Goal: Navigation & Orientation: Find specific page/section

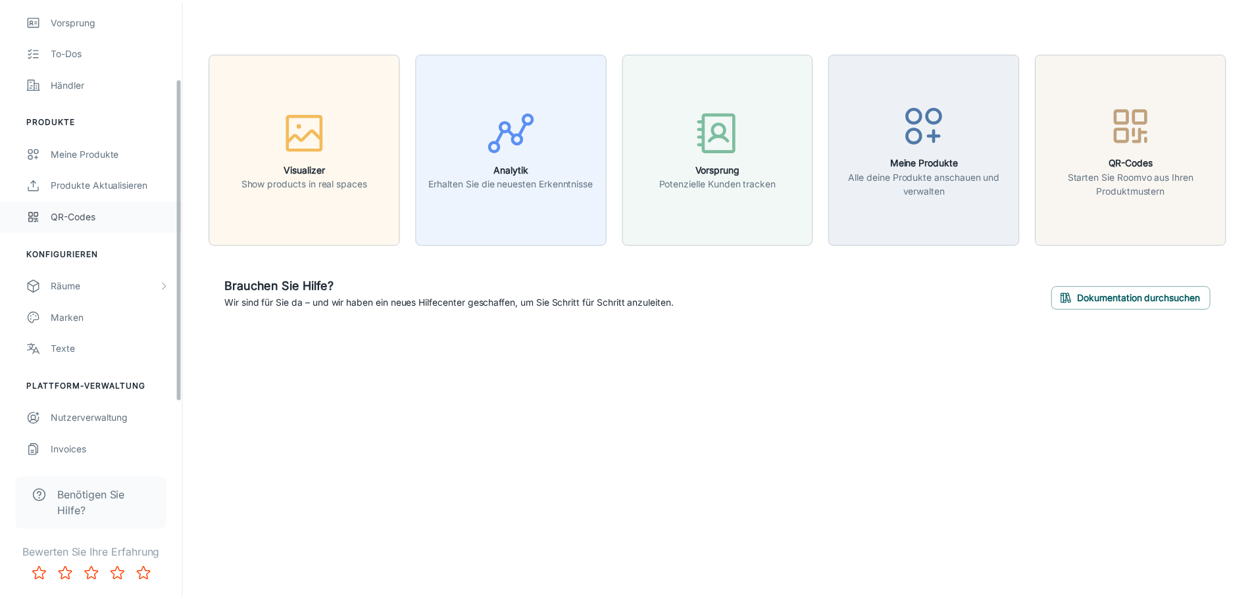
scroll to position [194, 0]
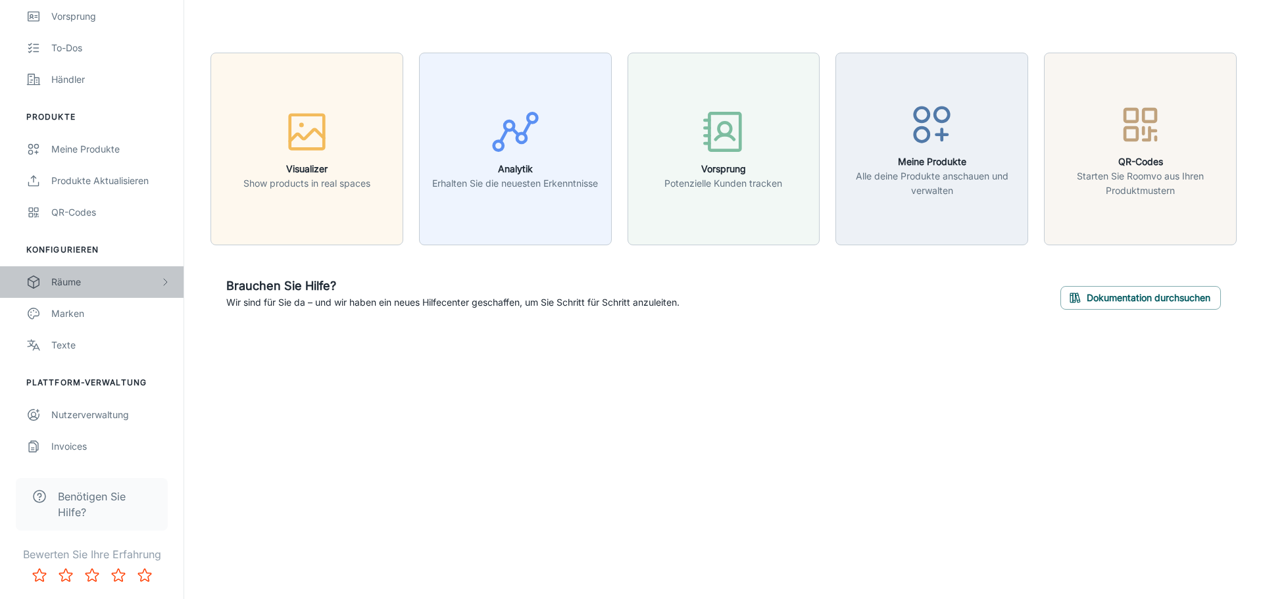
click at [82, 284] on div "Räume" at bounding box center [105, 282] width 109 height 14
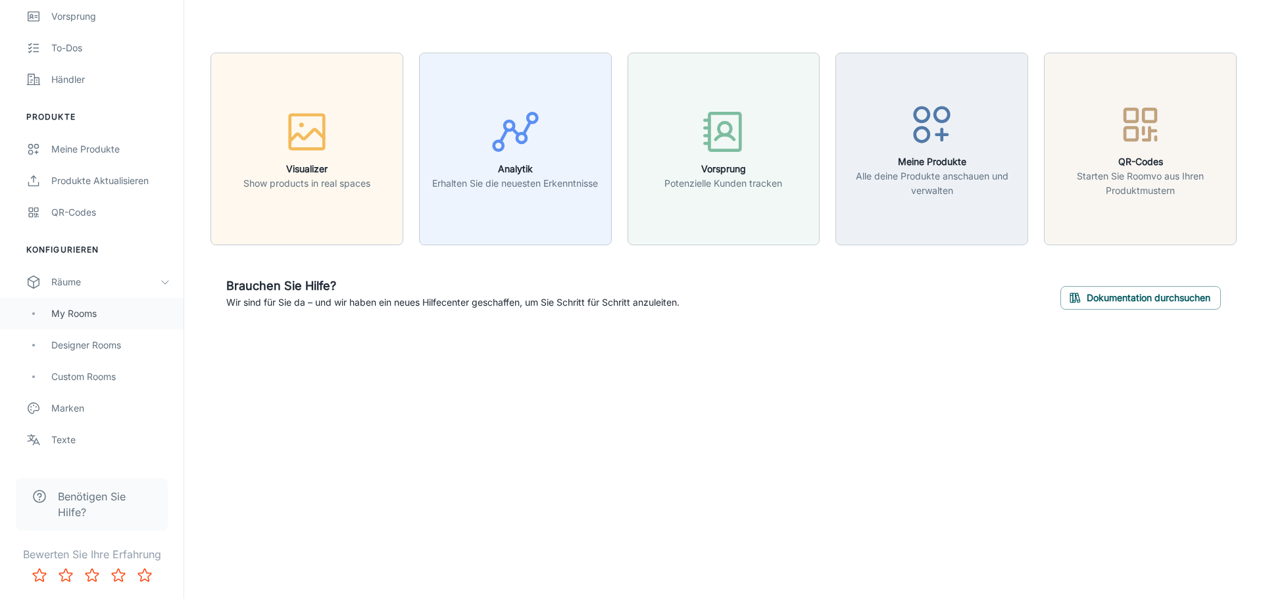
click at [66, 313] on div "My Rooms" at bounding box center [110, 314] width 119 height 14
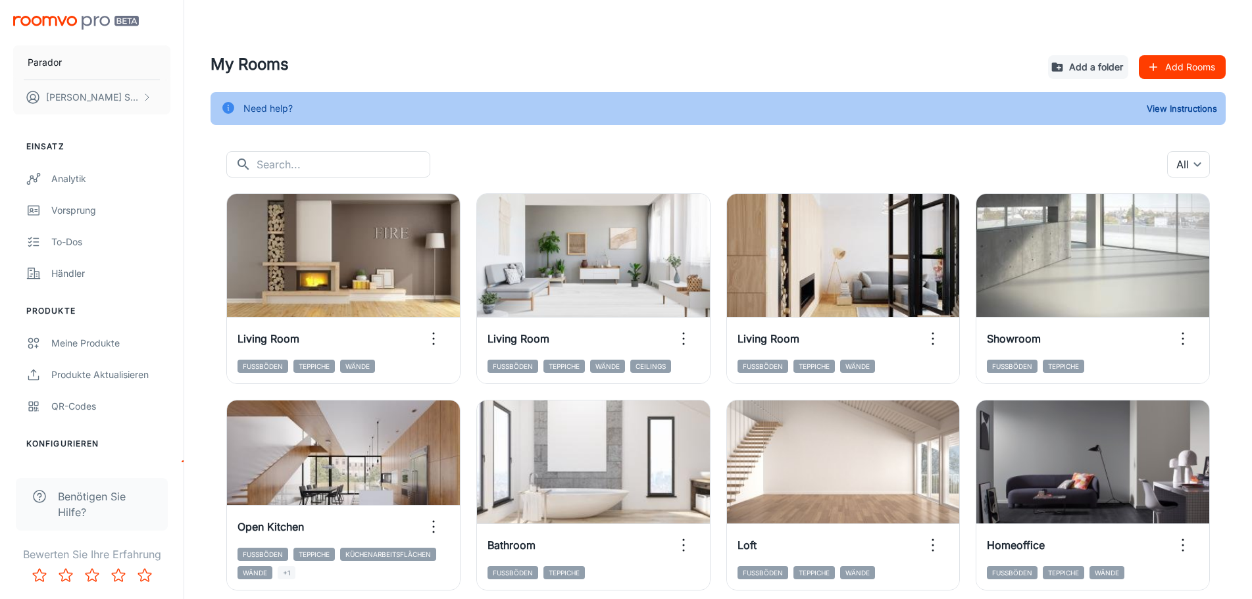
click at [1169, 68] on button "Add Rooms" at bounding box center [1182, 67] width 87 height 24
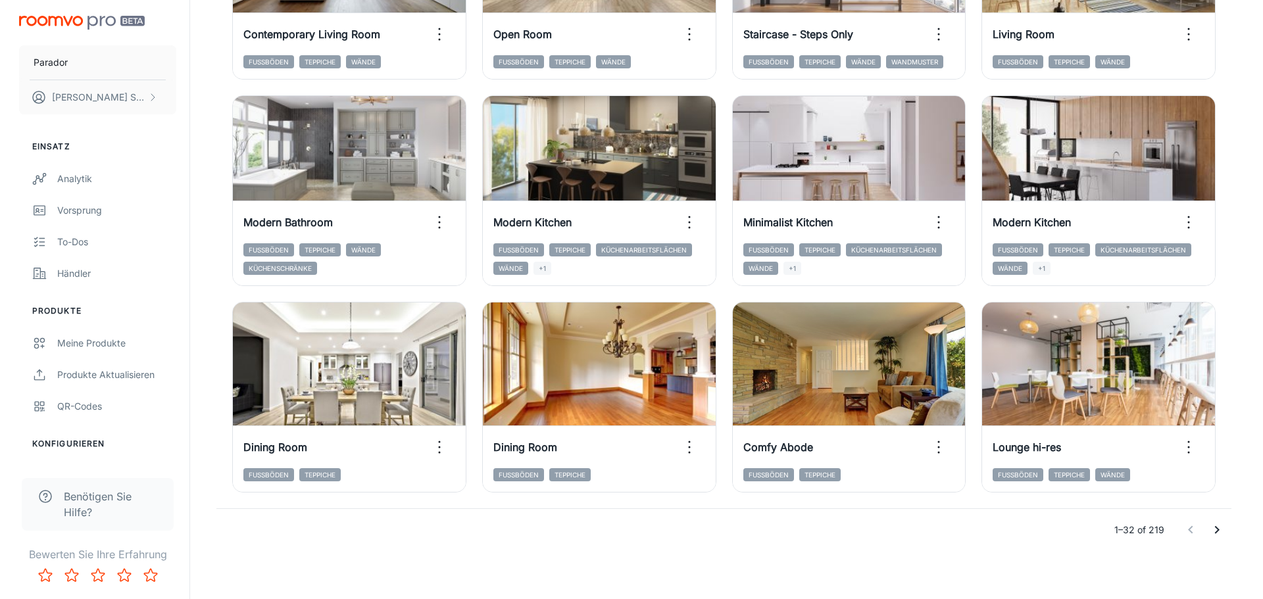
scroll to position [1358, 0]
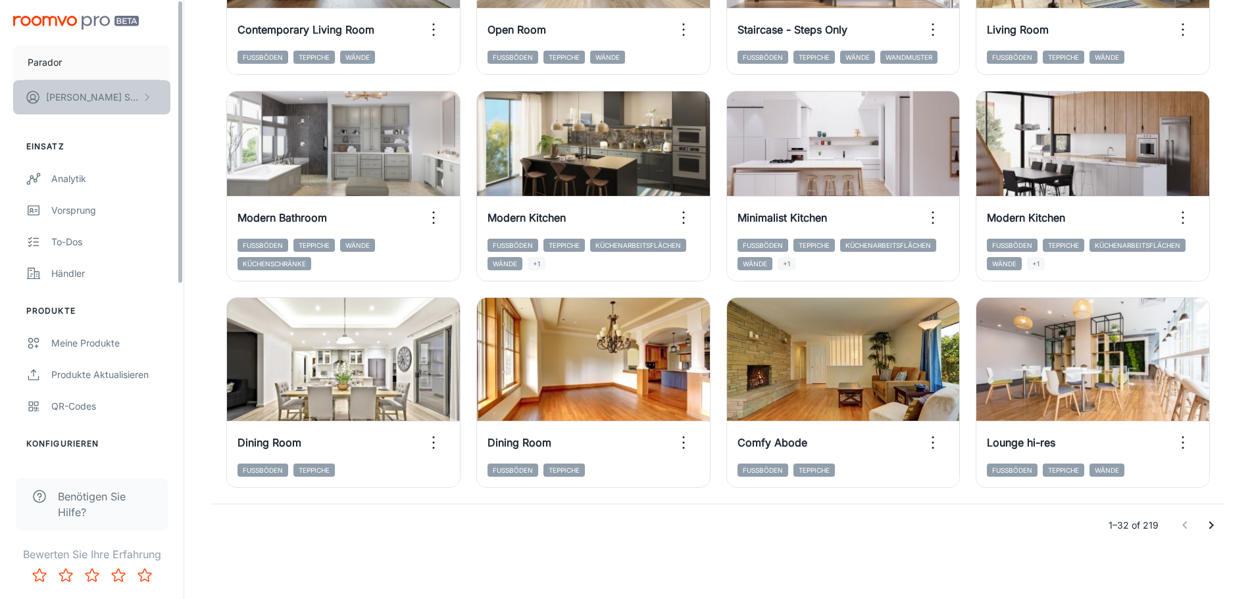
click at [145, 99] on icon "scrollable content" at bounding box center [146, 97] width 11 height 11
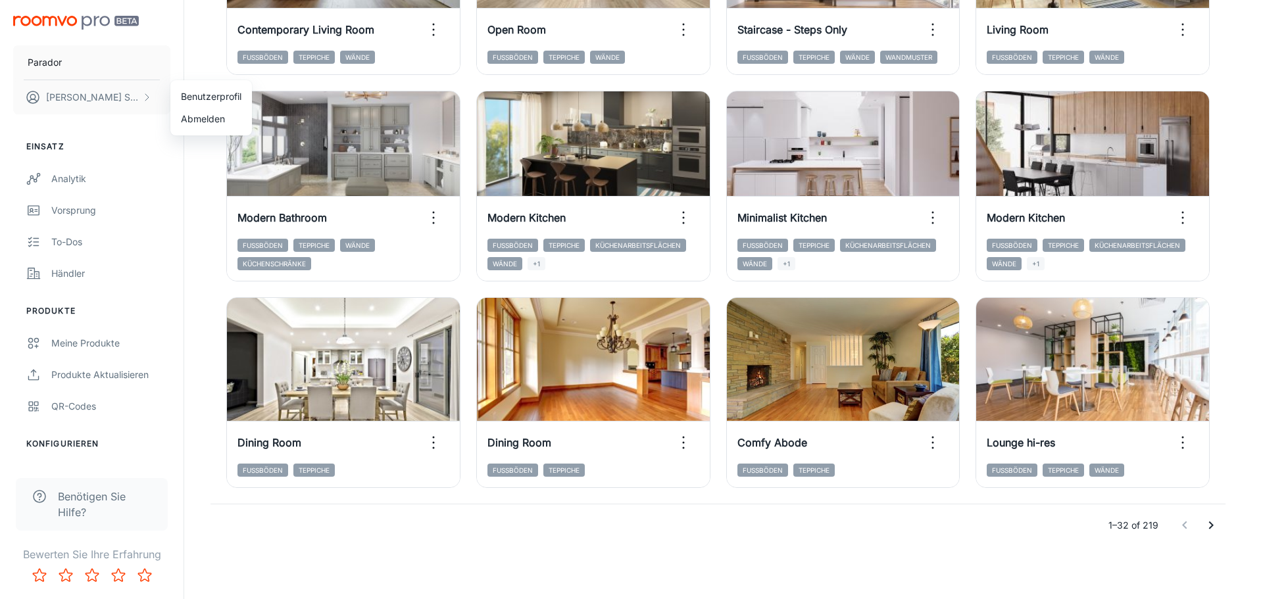
click at [212, 116] on li "Abmelden" at bounding box center [211, 119] width 82 height 22
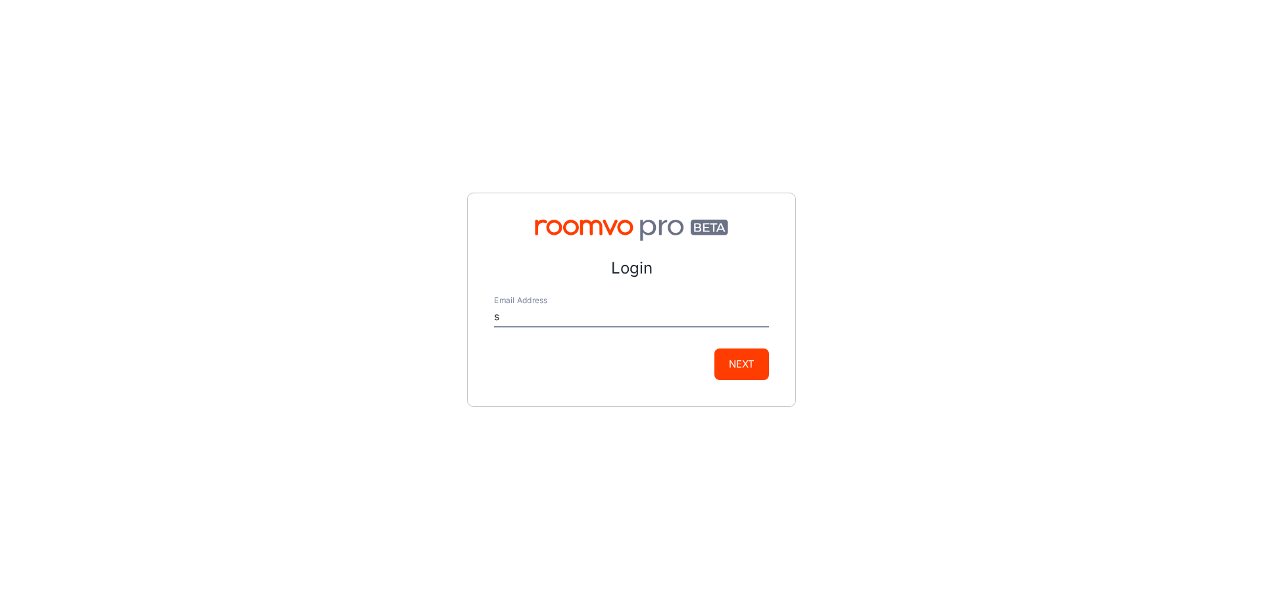
type input "s"
click at [715, 349] on button "Next" at bounding box center [742, 365] width 55 height 32
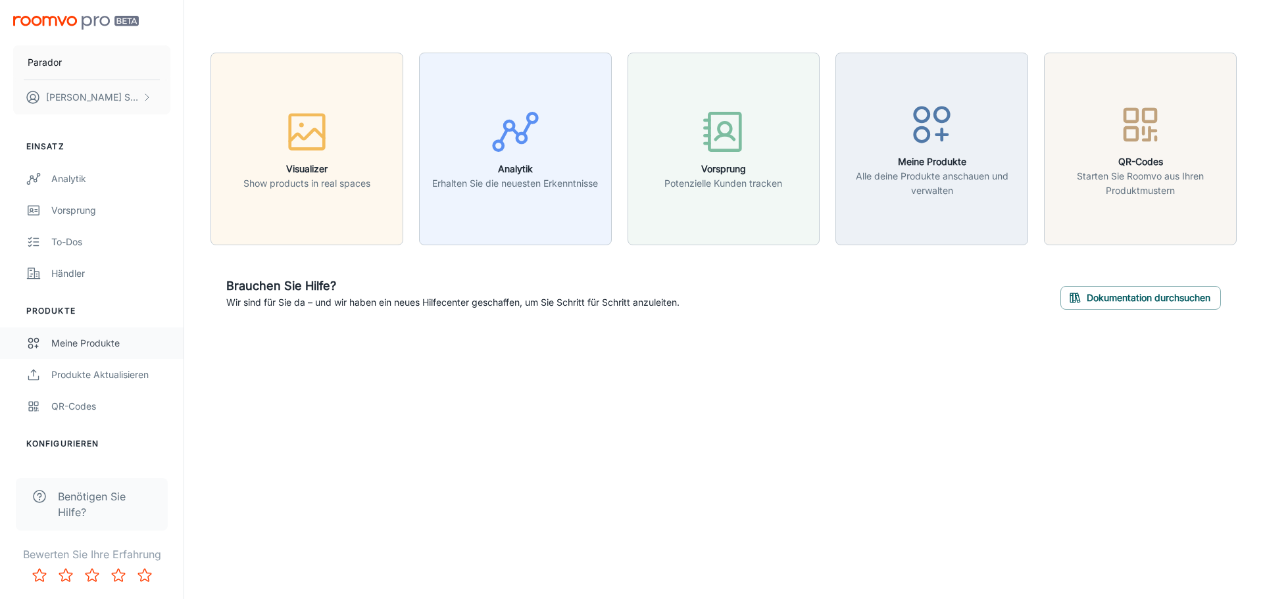
click at [76, 344] on div "Meine Produkte" at bounding box center [110, 343] width 119 height 14
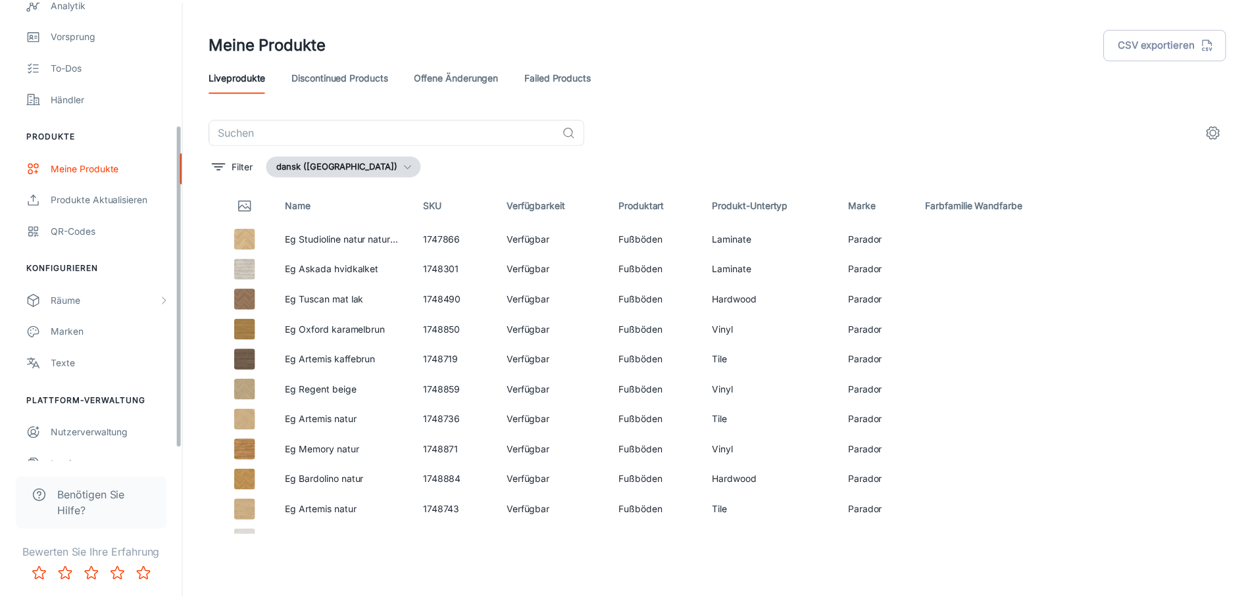
scroll to position [194, 0]
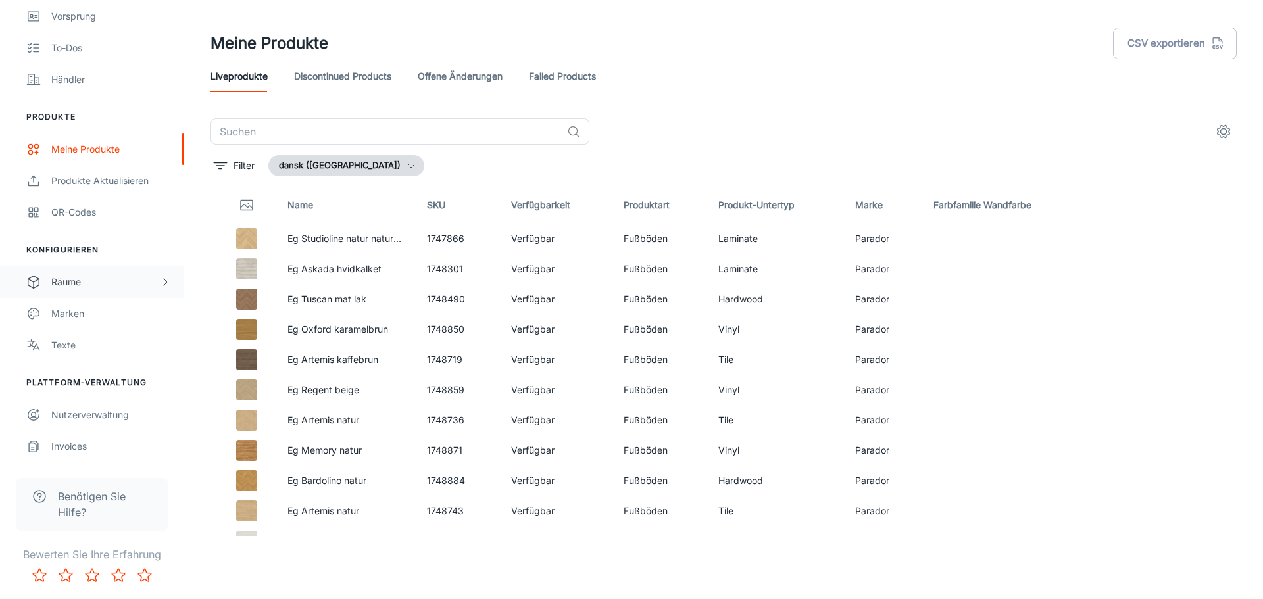
click at [88, 286] on div "Räume" at bounding box center [105, 282] width 109 height 14
click at [80, 315] on div "My Rooms" at bounding box center [110, 314] width 119 height 14
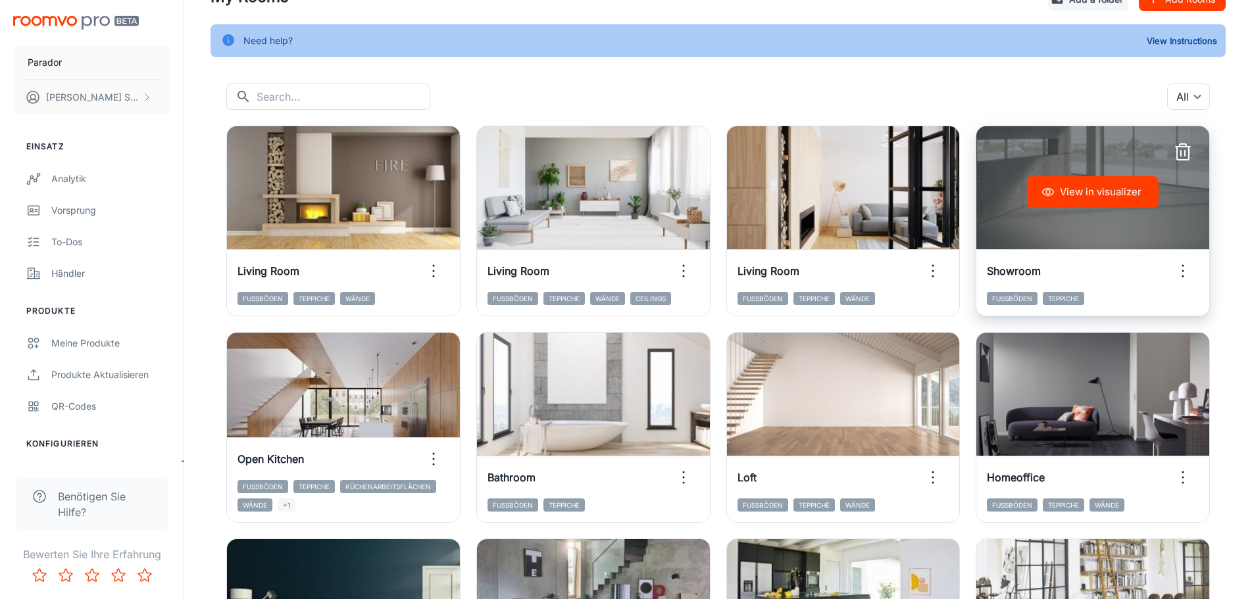
scroll to position [66, 0]
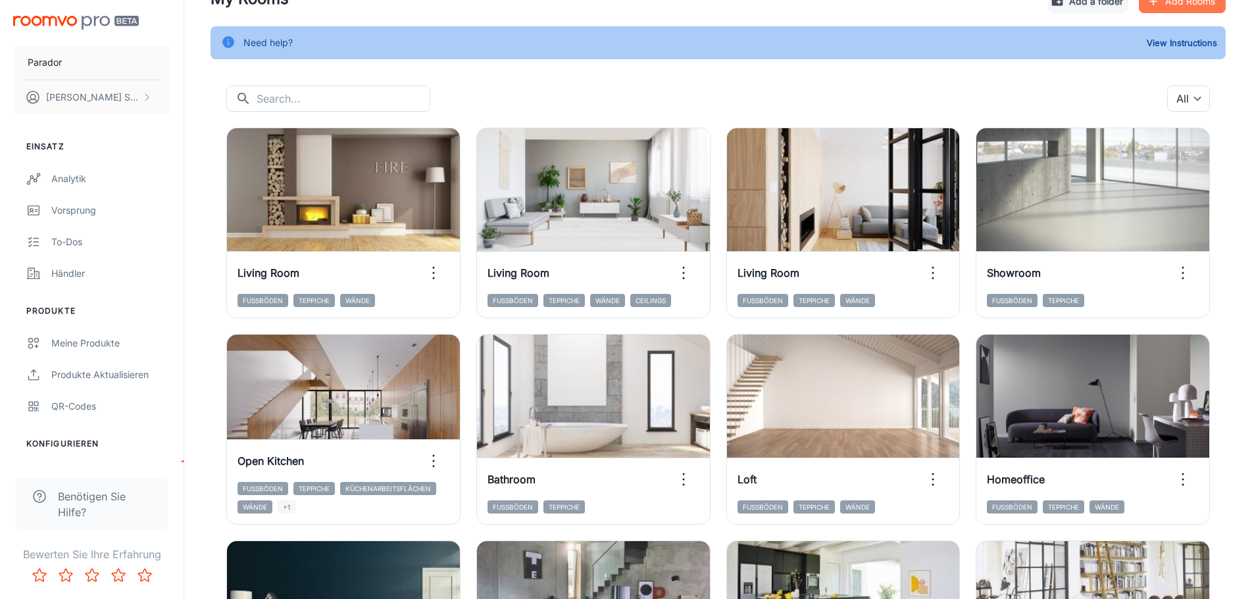
click at [1203, 9] on button "Add Rooms" at bounding box center [1182, 1] width 87 height 24
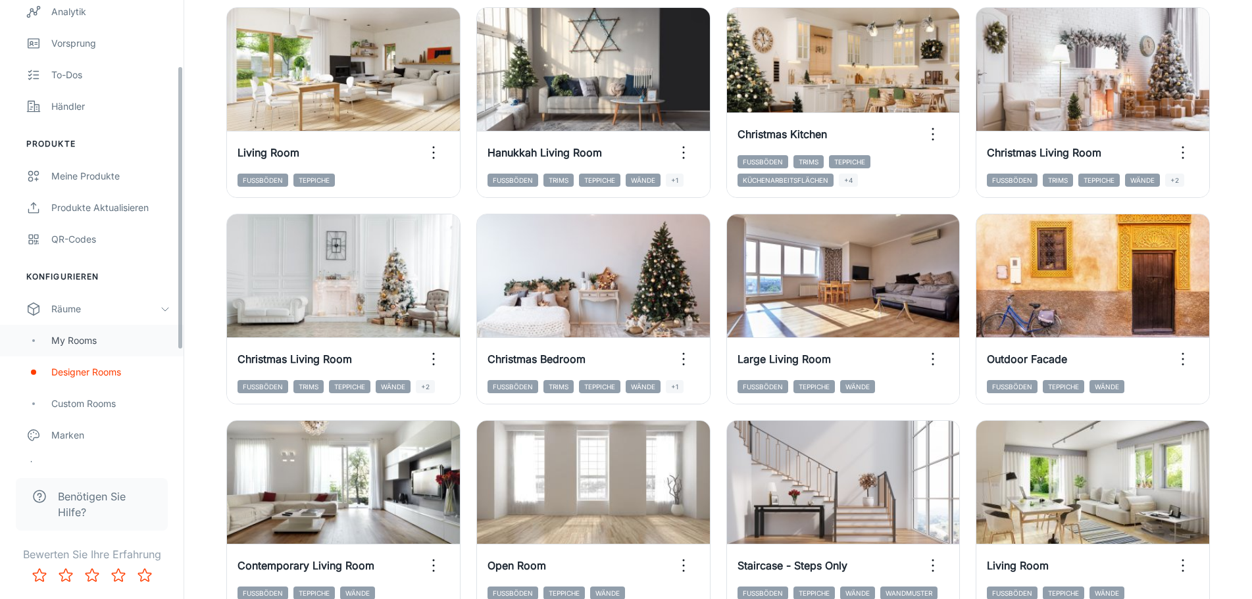
scroll to position [197, 0]
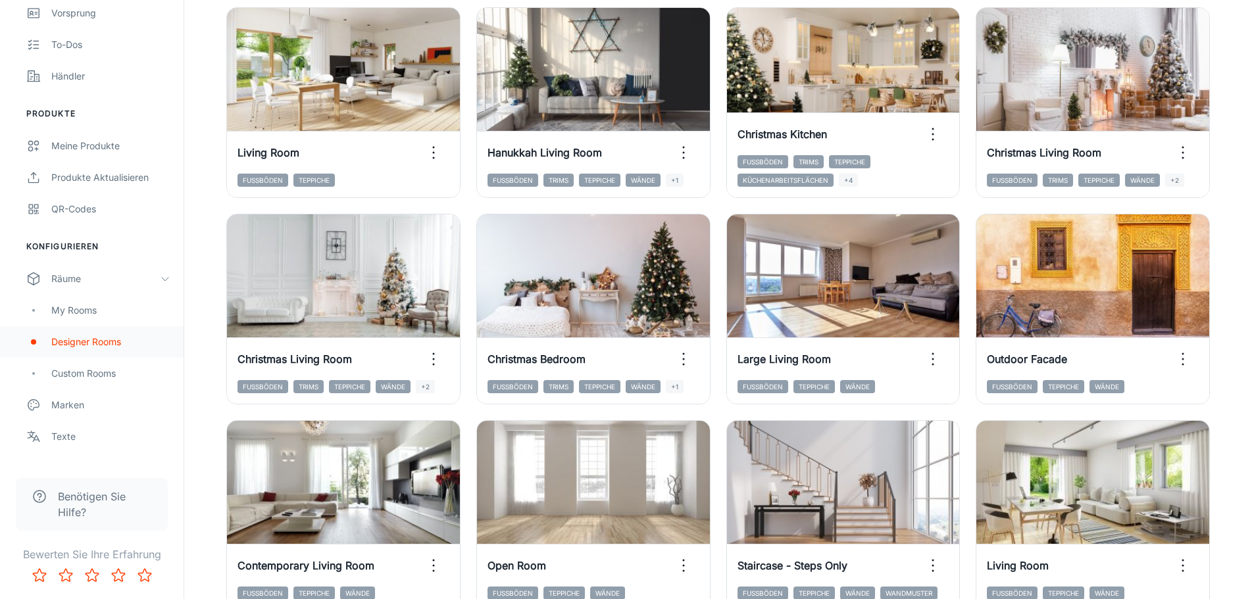
click at [86, 341] on div "Designer Rooms" at bounding box center [110, 342] width 119 height 14
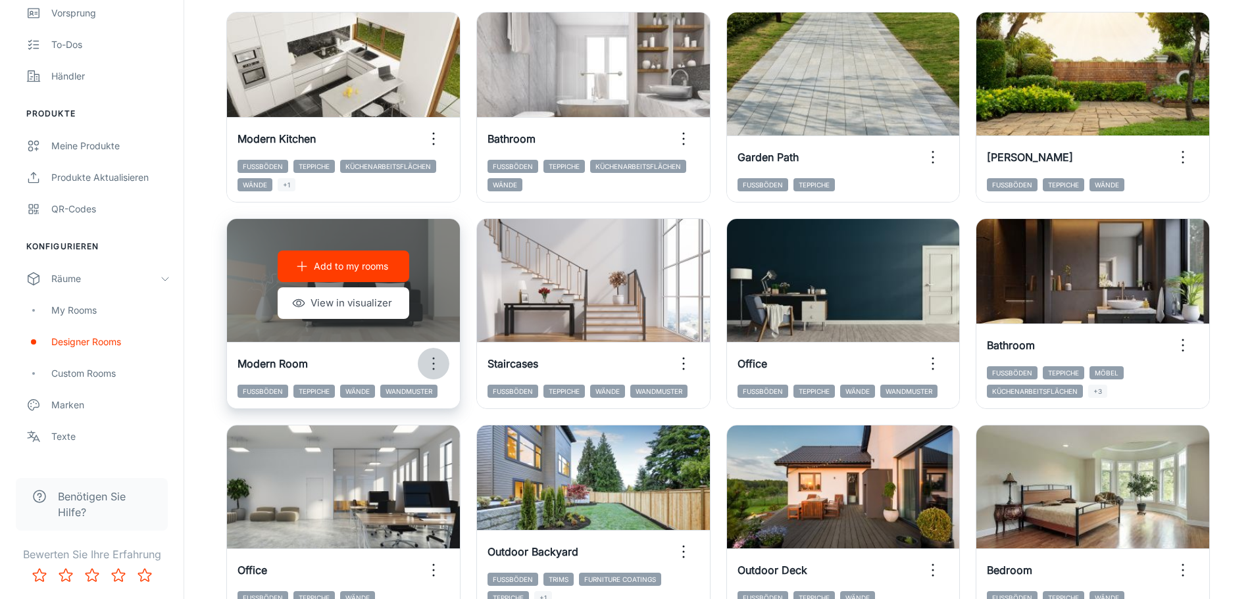
click at [438, 363] on icon "button" at bounding box center [433, 363] width 21 height 21
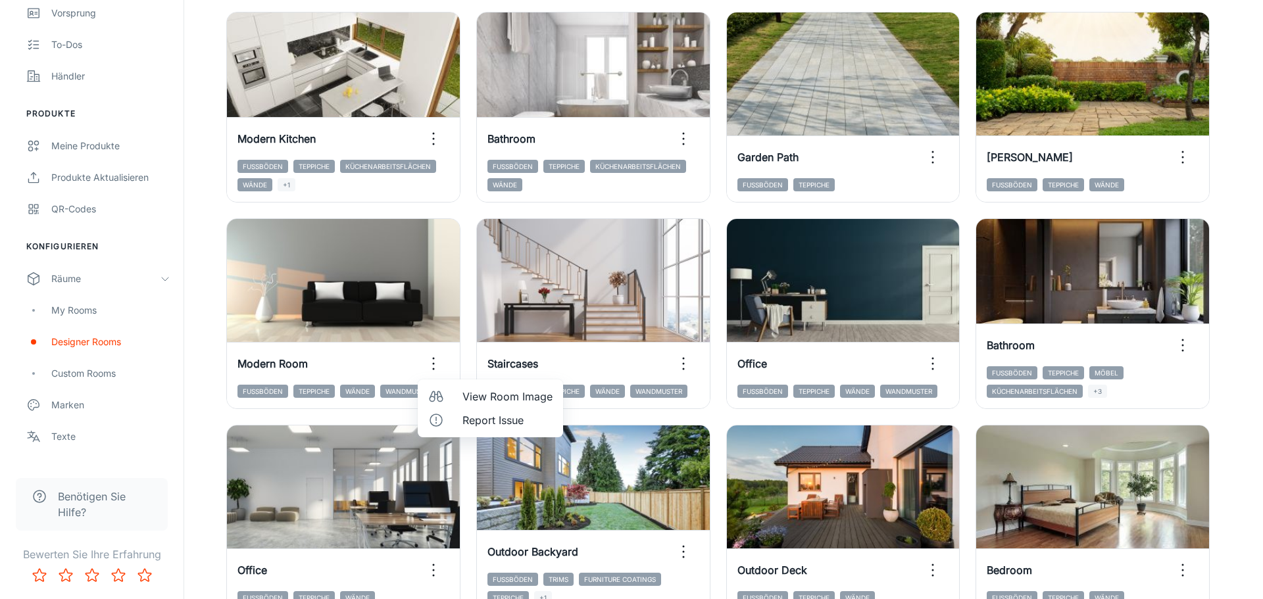
click at [432, 365] on div at bounding box center [631, 299] width 1263 height 599
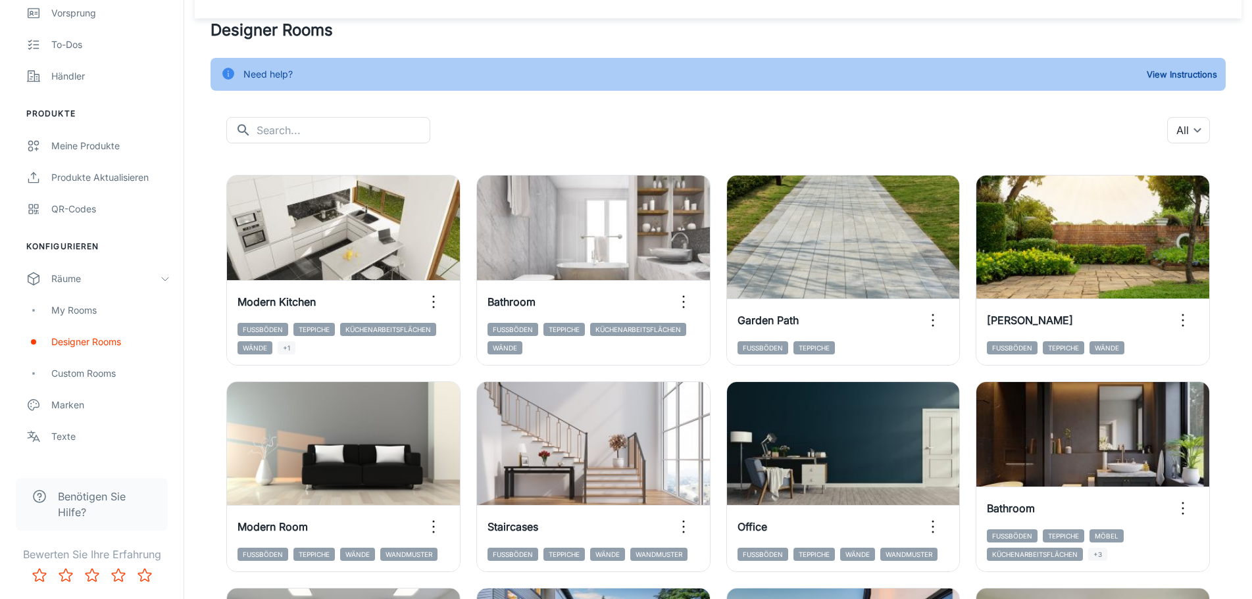
scroll to position [0, 0]
